Goal: Transaction & Acquisition: Purchase product/service

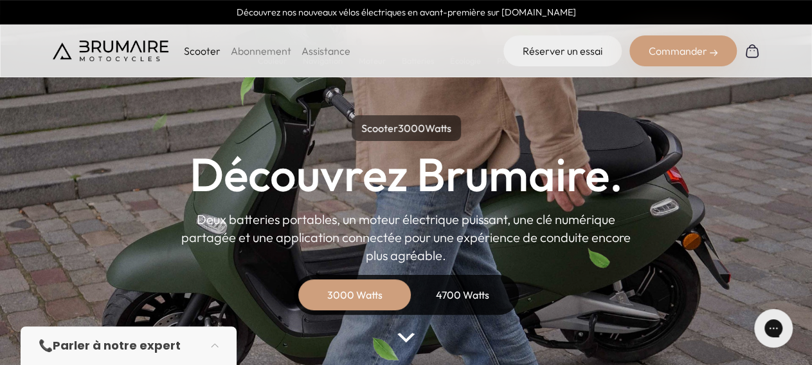
click at [354, 295] on div "3000 Watts" at bounding box center [354, 294] width 103 height 31
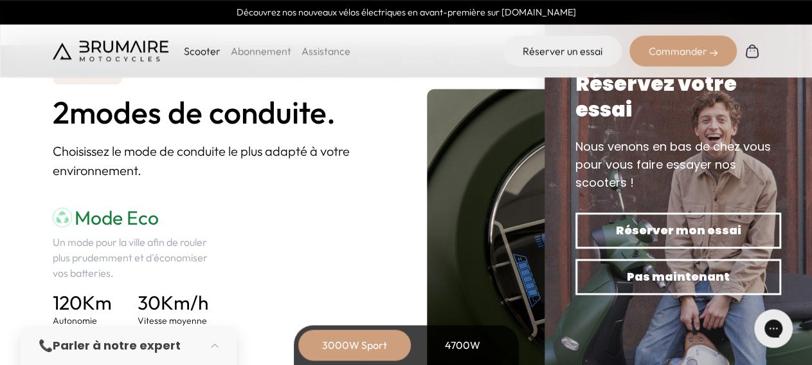
scroll to position [1687, 0]
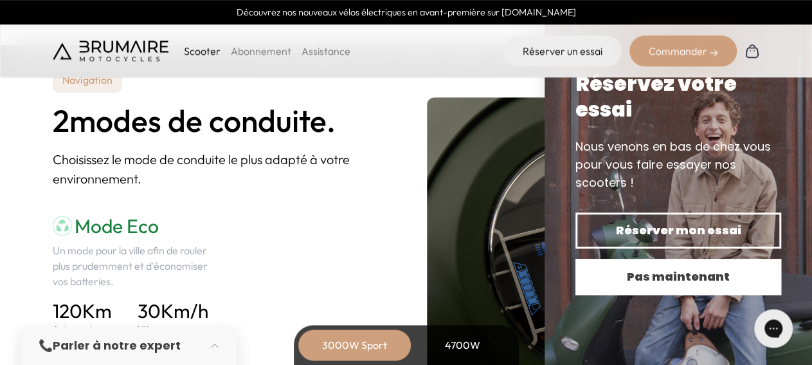
click at [669, 276] on span "Pas maintenant" at bounding box center [678, 276] width 161 height 18
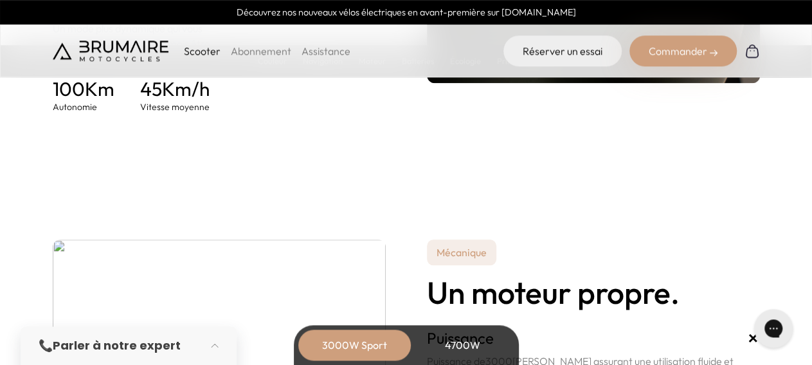
scroll to position [2064, 0]
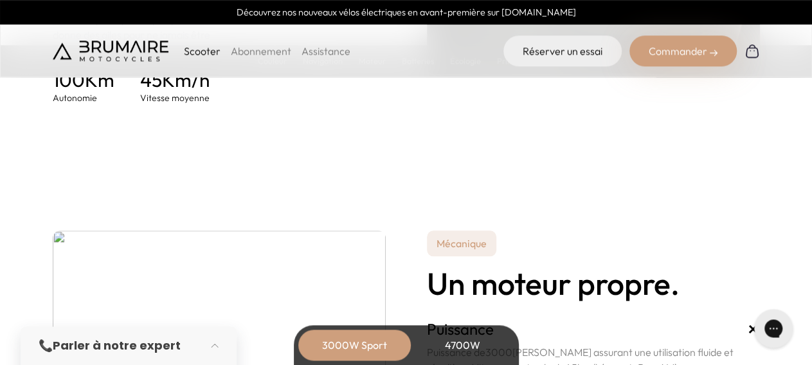
click at [681, 51] on div "Commander" at bounding box center [682, 50] width 107 height 31
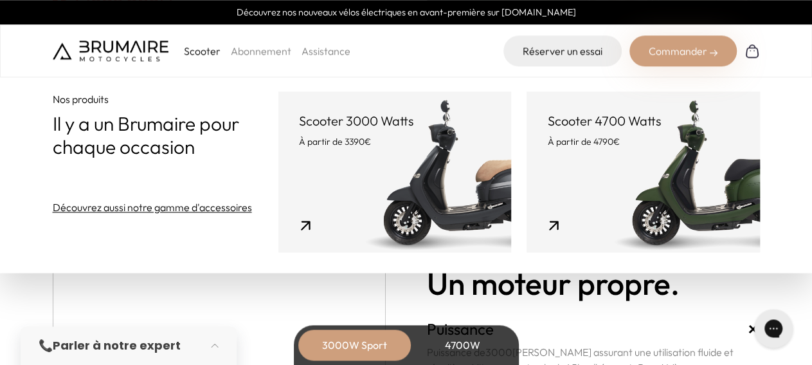
click at [431, 176] on link "Scooter 3000 Watts À partir de 3390€" at bounding box center [394, 171] width 233 height 161
click at [650, 171] on link "Scooter 4700 Watts À partir de 4790€" at bounding box center [643, 171] width 233 height 161
click at [476, 344] on div "4700W" at bounding box center [462, 344] width 103 height 31
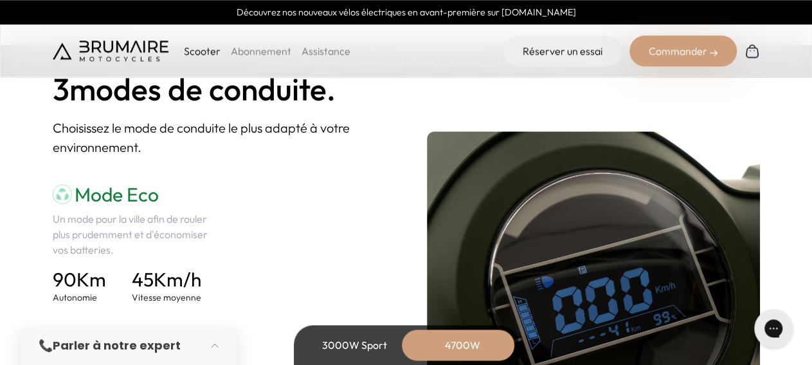
scroll to position [1709, 0]
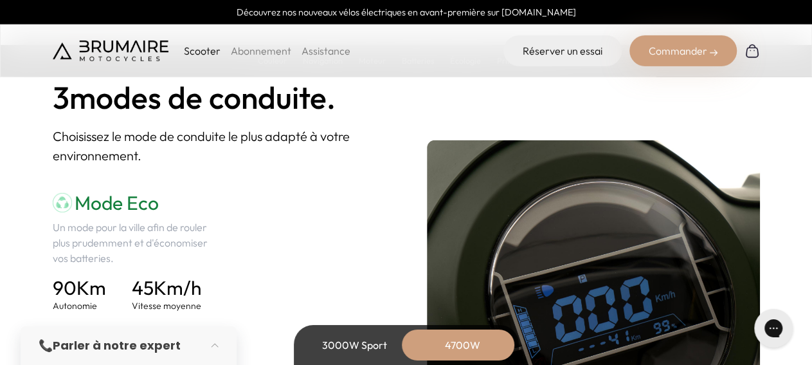
click at [691, 54] on div "Commander" at bounding box center [682, 50] width 107 height 31
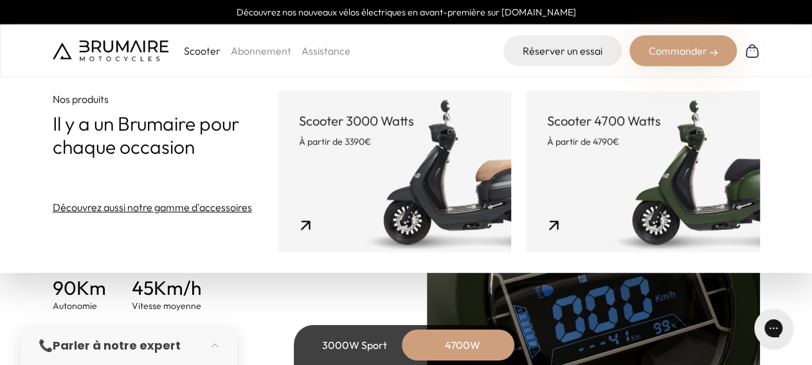
click at [677, 183] on link "Scooter 4700 Watts À partir de 4790€" at bounding box center [643, 171] width 233 height 161
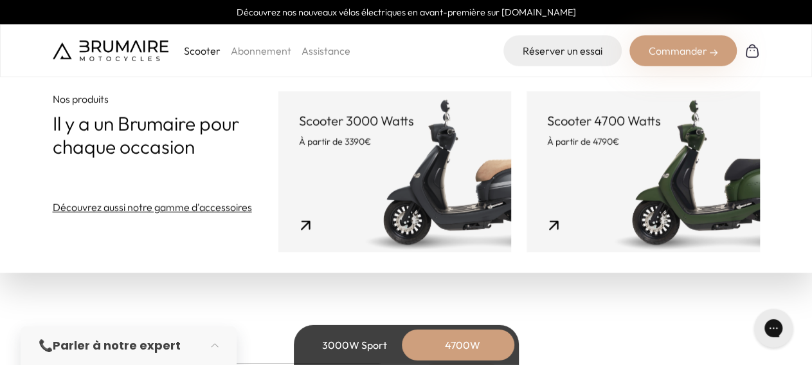
scroll to position [2064, 0]
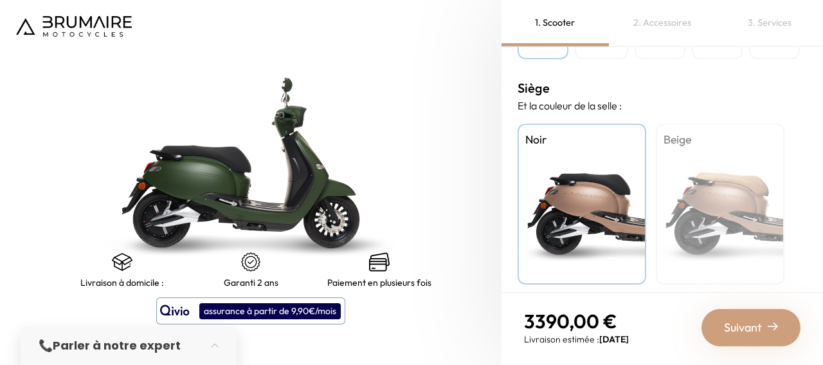
scroll to position [498, 0]
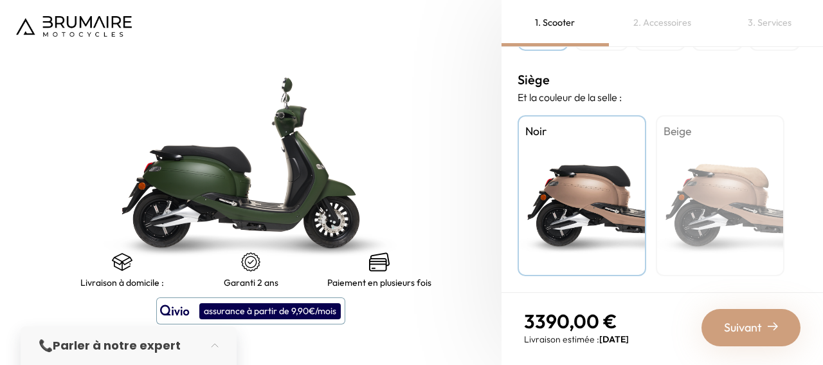
click at [723, 200] on div "Beige" at bounding box center [720, 195] width 129 height 161
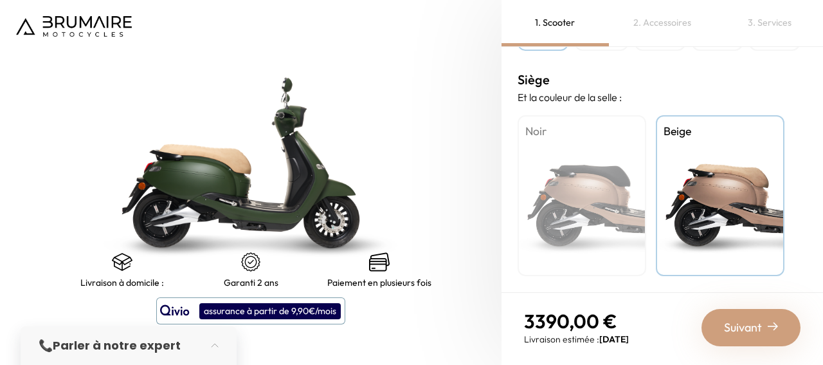
click at [757, 330] on span "Suivant" at bounding box center [743, 327] width 38 height 18
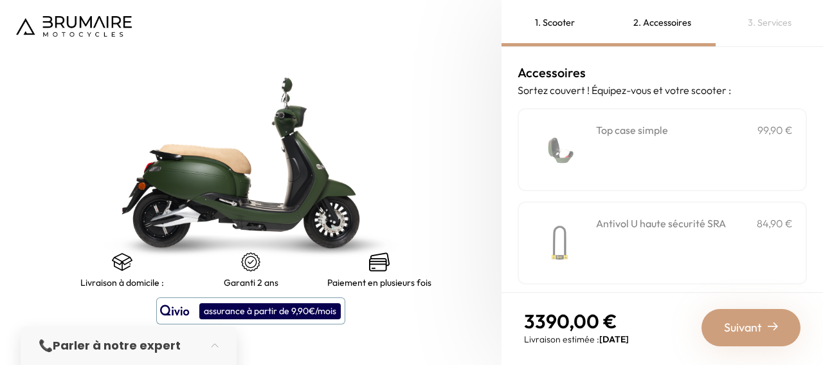
click at [737, 174] on div "**********" at bounding box center [694, 149] width 197 height 55
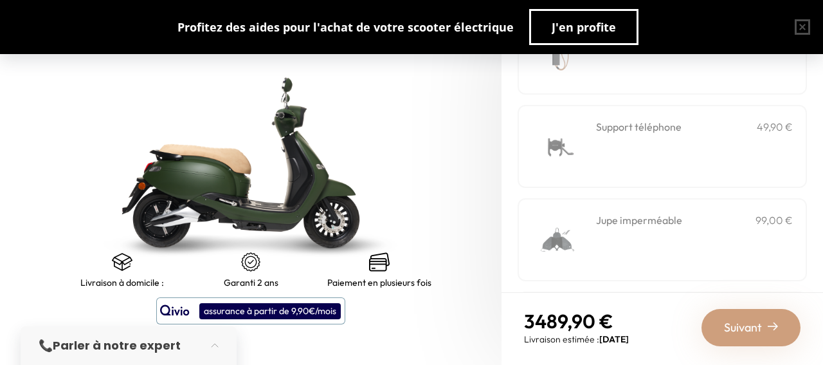
scroll to position [377, 0]
click at [689, 126] on div "Support téléphone 49,90 €" at bounding box center [694, 125] width 197 height 15
click at [654, 232] on div "Jupe imperméable 99,00 €" at bounding box center [694, 238] width 197 height 55
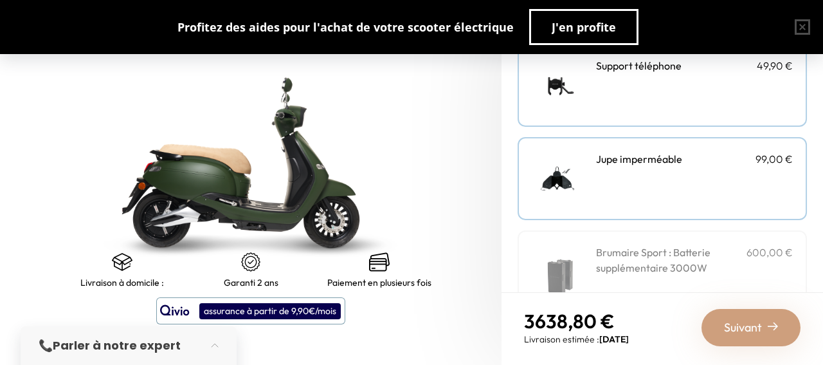
scroll to position [440, 0]
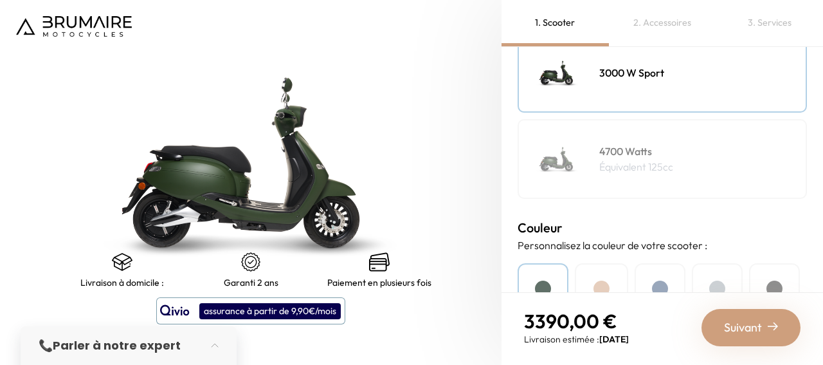
scroll to position [241, 0]
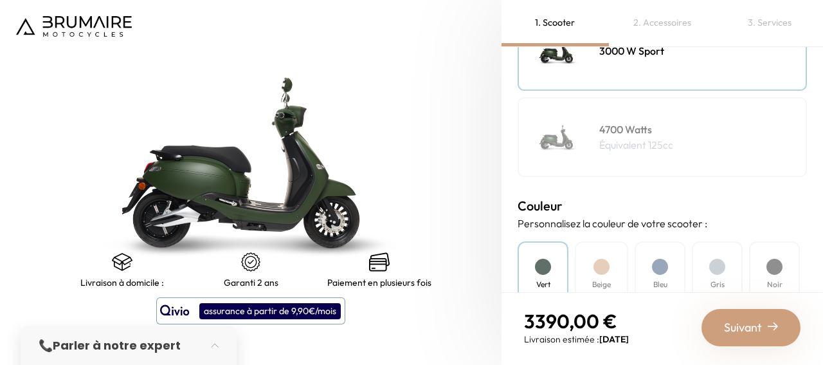
click at [231, 181] on img at bounding box center [251, 162] width 627 height 456
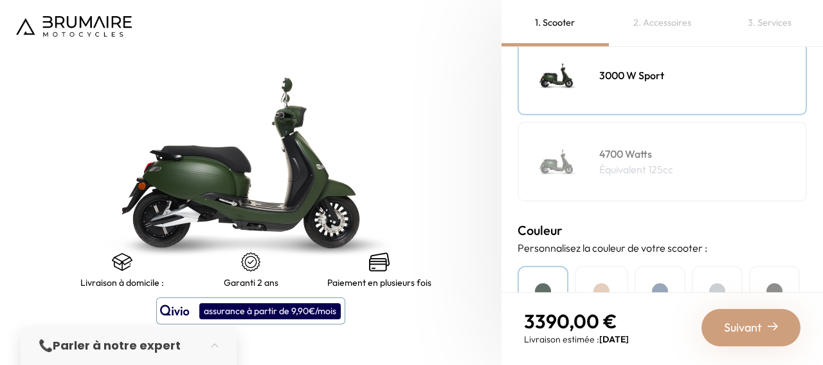
scroll to position [223, 0]
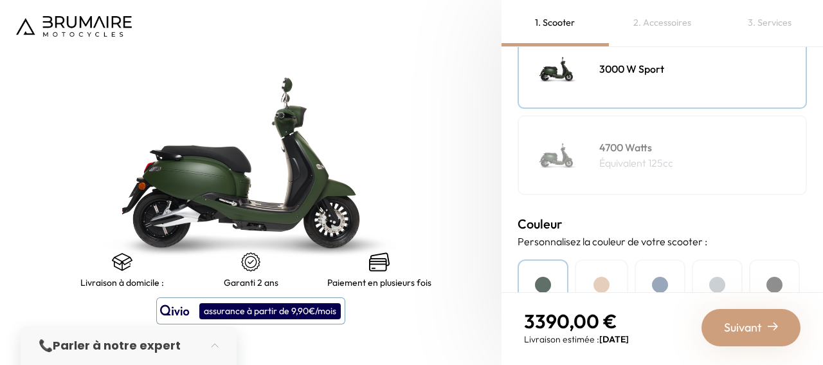
click at [627, 158] on p "Équivalent 125cc" at bounding box center [636, 162] width 74 height 15
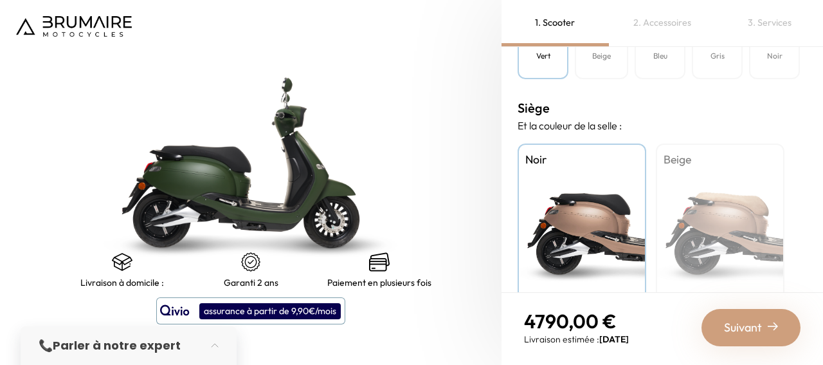
scroll to position [471, 0]
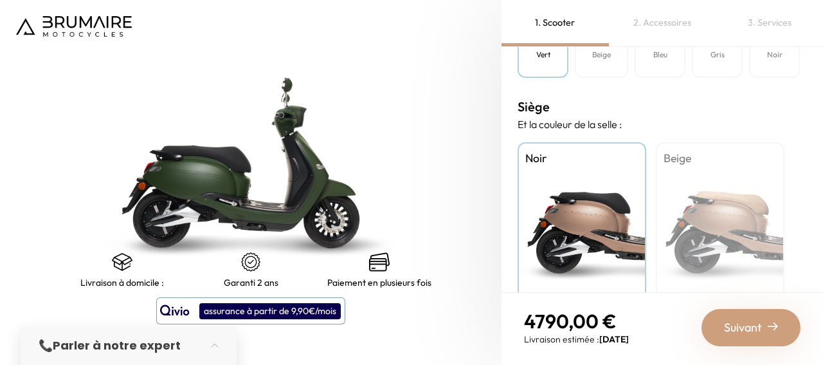
click at [719, 241] on div "Beige" at bounding box center [720, 222] width 129 height 161
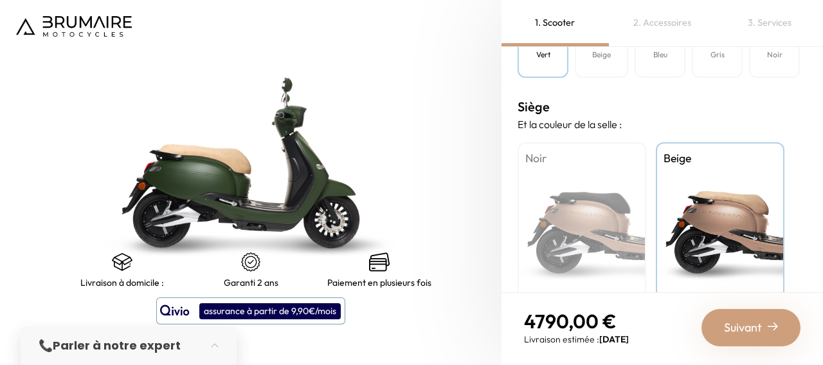
scroll to position [498, 0]
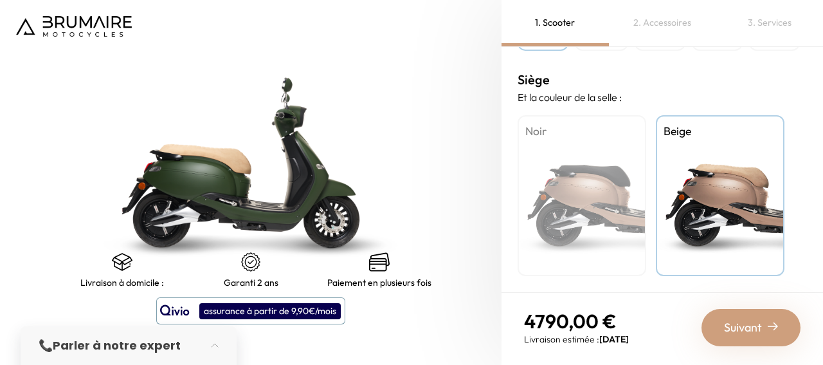
click at [741, 325] on span "Suivant" at bounding box center [743, 327] width 38 height 18
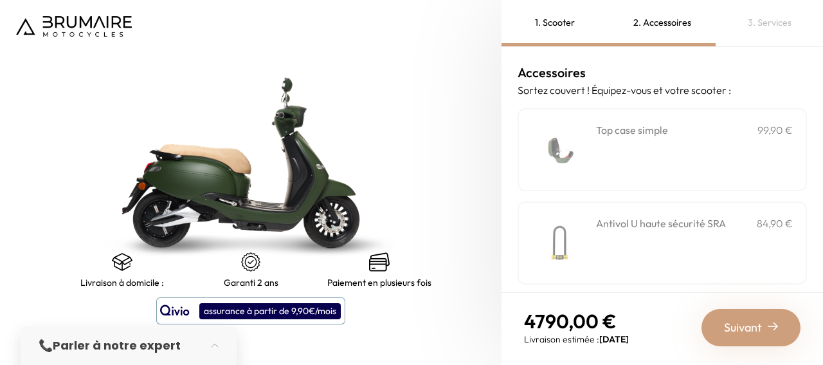
click at [712, 152] on div "**********" at bounding box center [694, 149] width 197 height 55
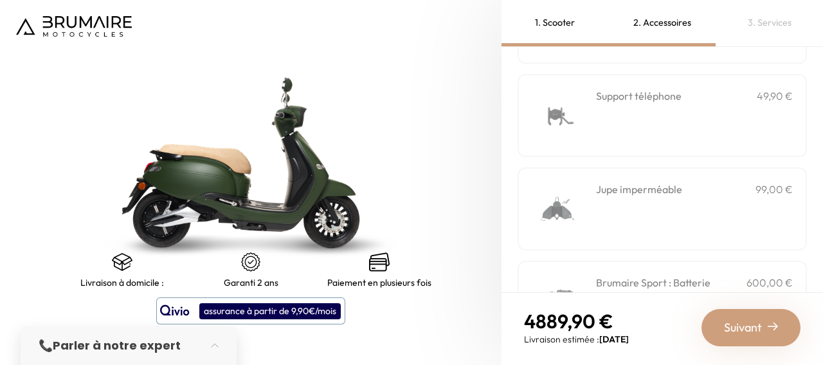
scroll to position [413, 0]
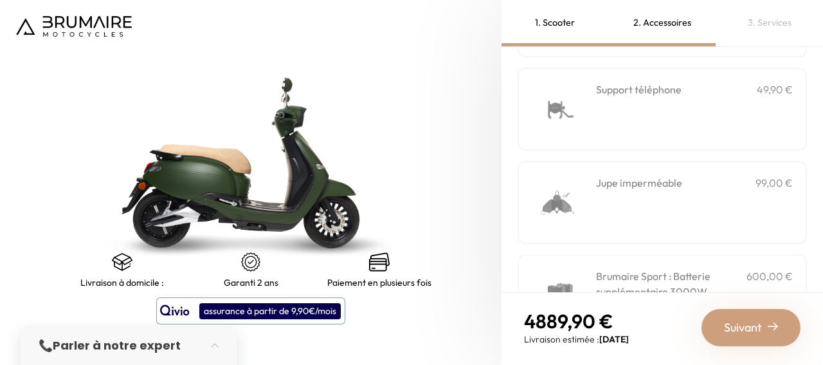
click at [662, 122] on div "Support téléphone 49,90 €" at bounding box center [694, 109] width 197 height 55
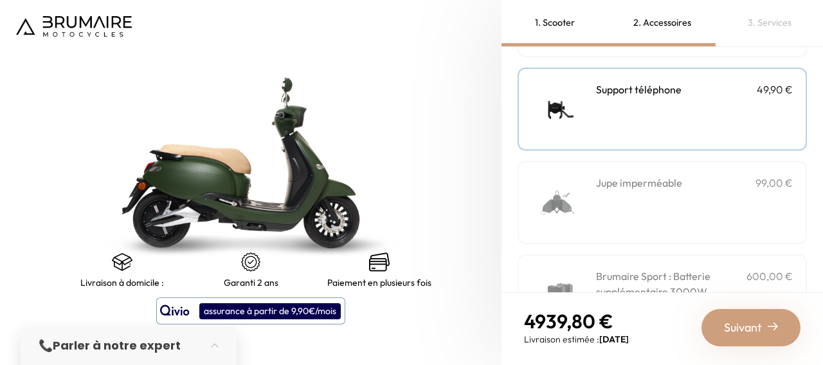
click at [647, 192] on div "Jupe imperméable 99,00 €" at bounding box center [694, 202] width 197 height 55
